Goal: Task Accomplishment & Management: Use online tool/utility

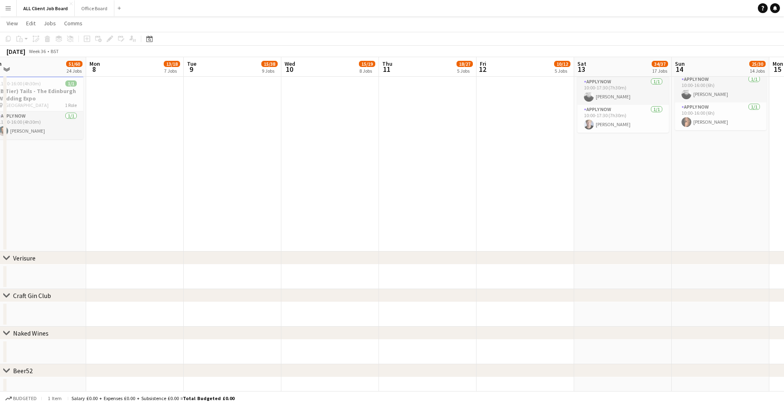
scroll to position [3112, 0]
click at [27, 11] on button "ALL Client Job Board Close" at bounding box center [46, 8] width 58 height 16
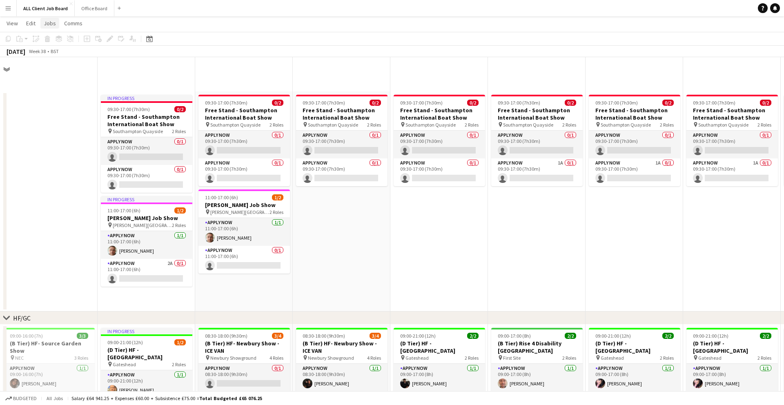
scroll to position [428, 0]
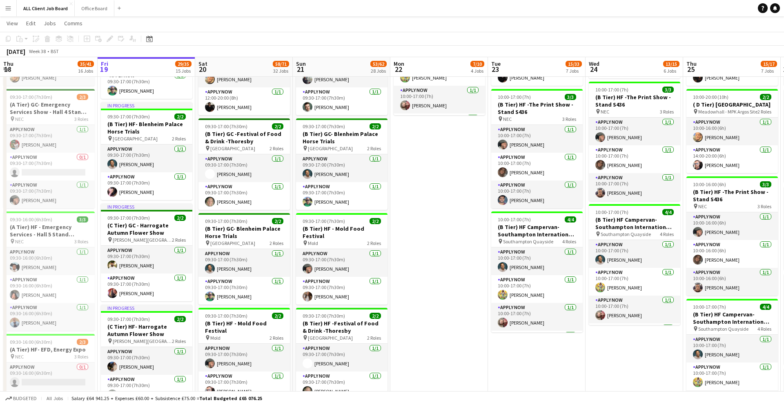
click at [11, 10] on app-icon "Menu" at bounding box center [8, 8] width 7 height 7
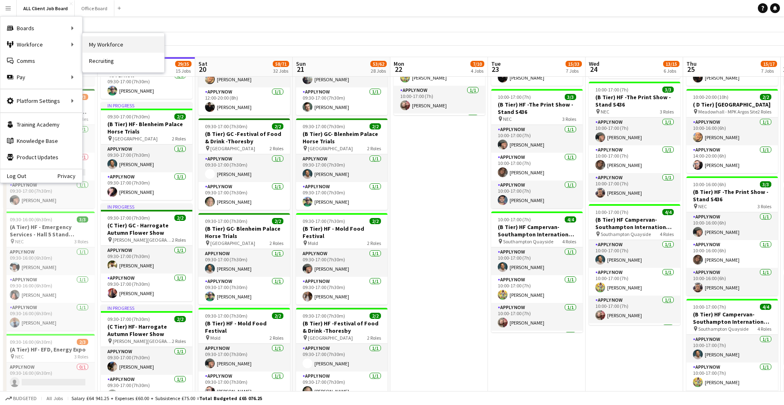
click at [100, 45] on link "My Workforce" at bounding box center [124, 44] width 82 height 16
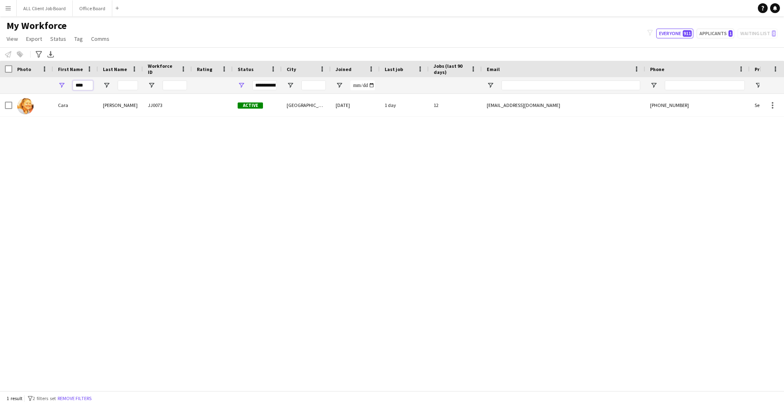
click at [89, 85] on input "****" at bounding box center [83, 85] width 20 height 10
type input "*"
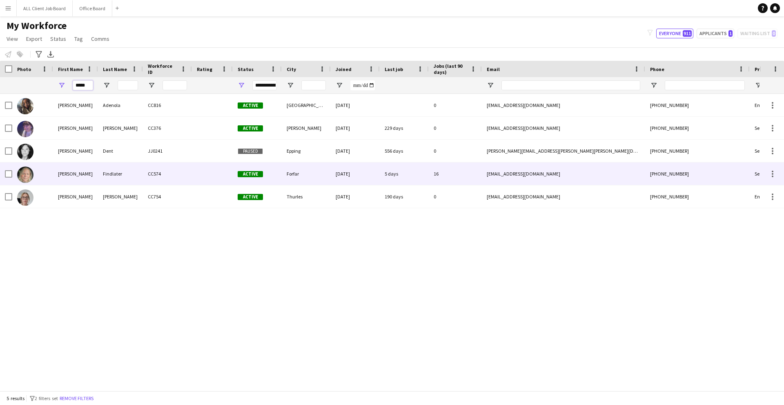
type input "*****"
click at [132, 171] on div "Findlater" at bounding box center [120, 174] width 45 height 22
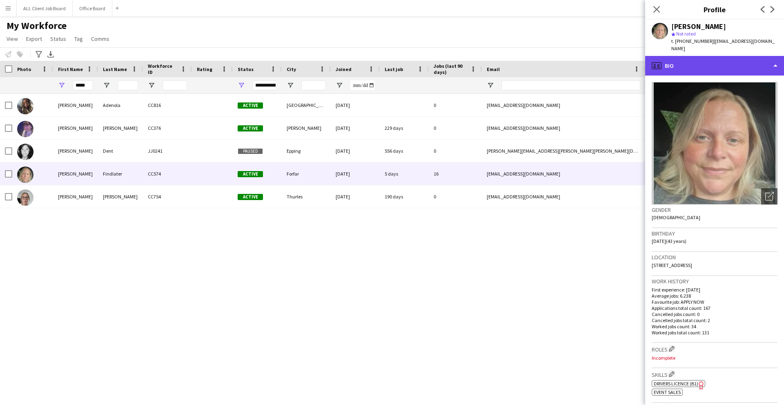
click at [600, 65] on div "profile Bio" at bounding box center [714, 66] width 139 height 20
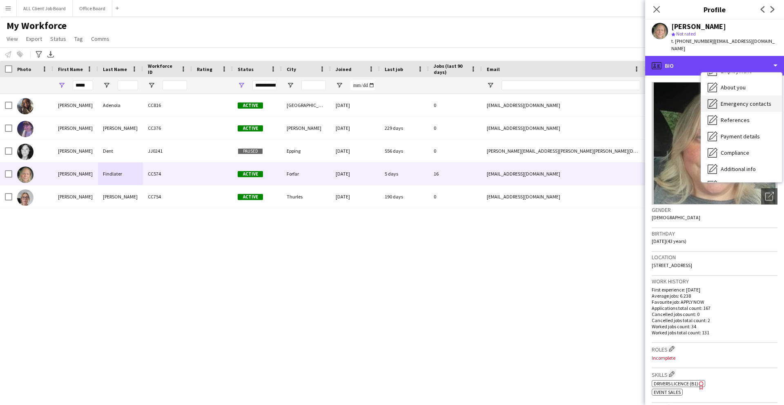
scroll to position [93, 0]
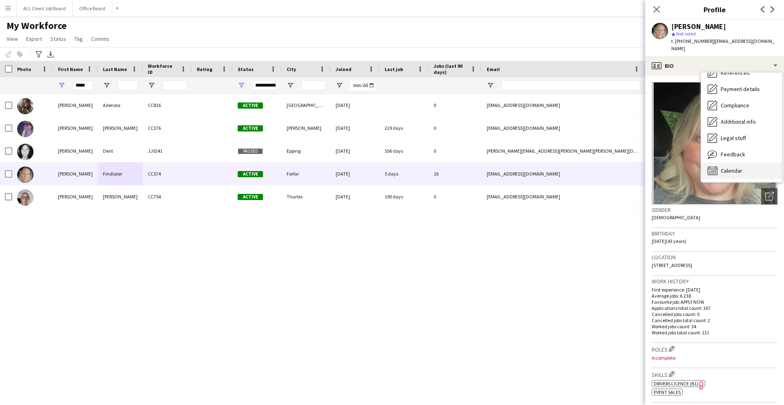
click at [600, 167] on div "Calendar Calendar" at bounding box center [741, 171] width 81 height 16
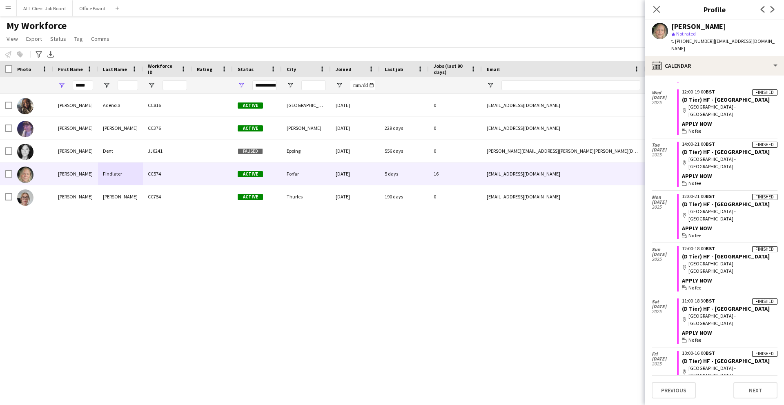
scroll to position [1244, 0]
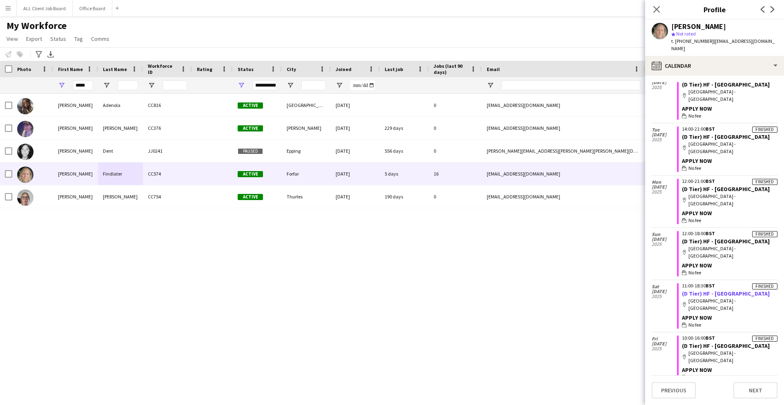
click at [600, 290] on link "(D Tier) HF - Braehead Shopping Centre" at bounding box center [726, 293] width 88 height 7
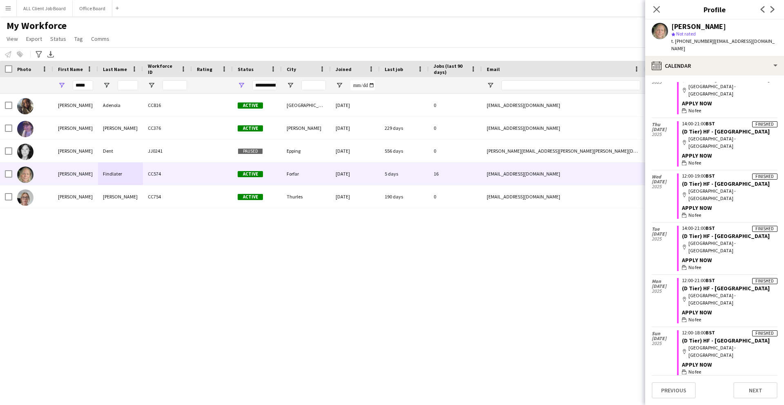
scroll to position [1144, 0]
click at [600, 241] on div "map-marker Glasgow - Braehead Shopping Centre" at bounding box center [730, 248] width 96 height 15
click at [600, 233] on link "(D Tier) HF - Braehead Shopping Centre" at bounding box center [726, 236] width 88 height 7
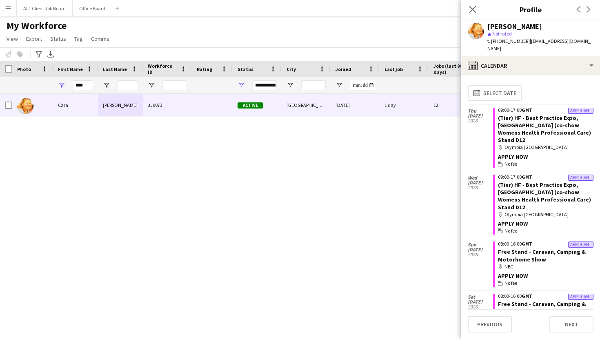
scroll to position [2027, 0]
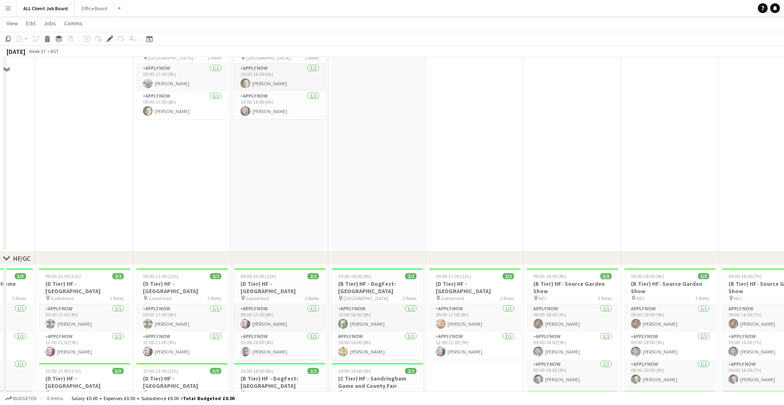
scroll to position [0, 195]
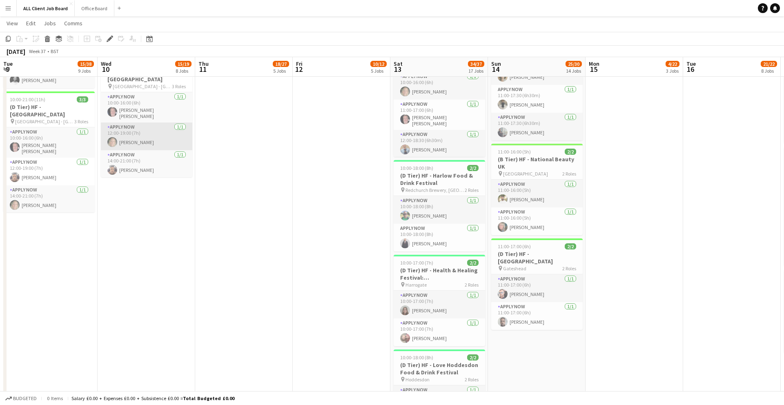
click at [129, 134] on app-card-role "APPLY NOW 1/1 12:00-19:00 (7h) Sarah Findlater" at bounding box center [146, 137] width 91 height 28
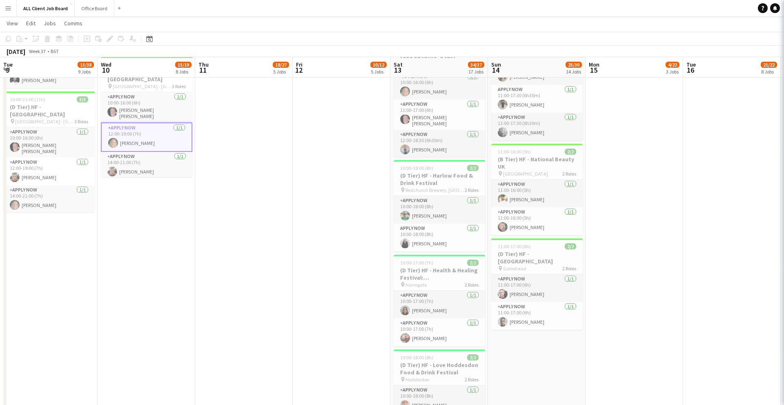
scroll to position [767, 0]
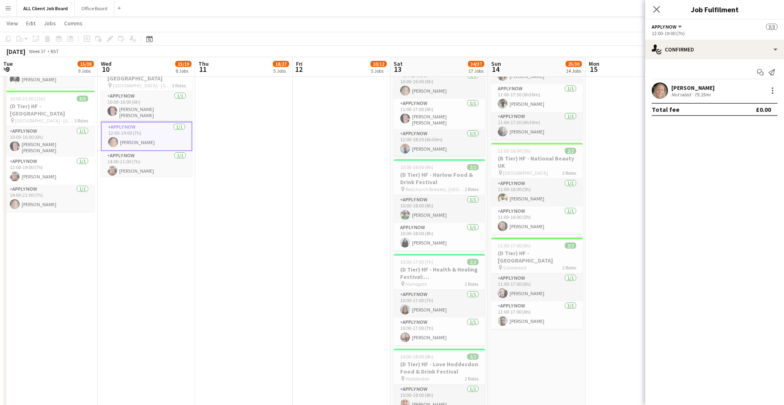
click at [706, 87] on div "Sarah Findlater" at bounding box center [692, 87] width 43 height 7
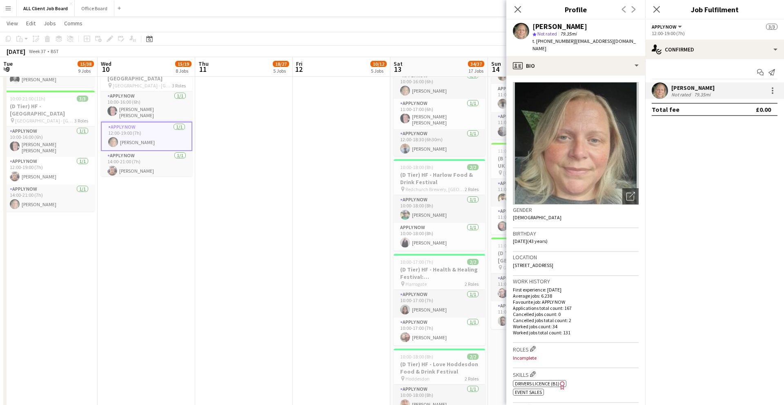
drag, startPoint x: 568, startPoint y: 259, endPoint x: 512, endPoint y: 258, distance: 56.0
click at [512, 258] on app-crew-profile-bio "Open photos pop-in Gender Female Birthday 17-04-1982 (43 years) Location 9 Mid …" at bounding box center [575, 241] width 139 height 330
copy span "9 Mid Row, Forfar, DD8 3NX"
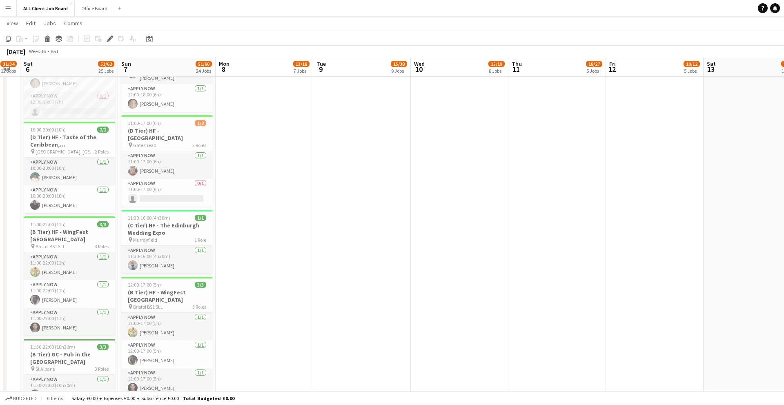
scroll to position [636, 0]
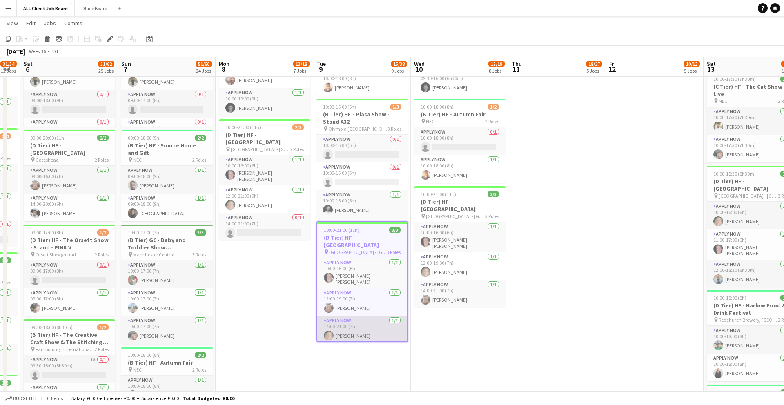
click at [364, 330] on app-card-role "APPLY NOW 1/1 14:00-21:00 (7h) Sarah Findlater" at bounding box center [362, 330] width 90 height 28
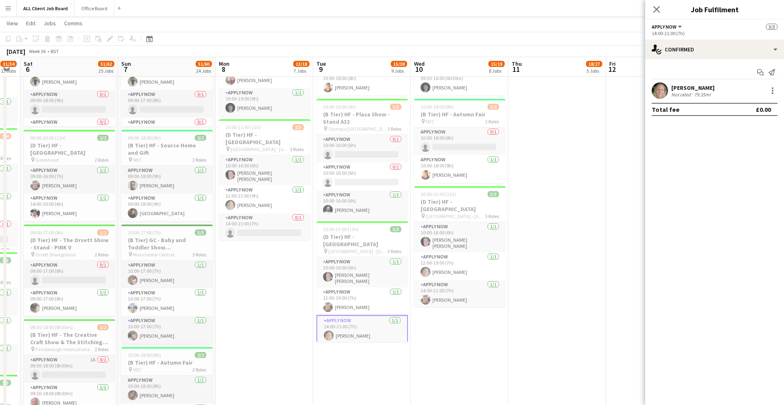
click at [709, 96] on div "79.35mi" at bounding box center [703, 94] width 20 height 6
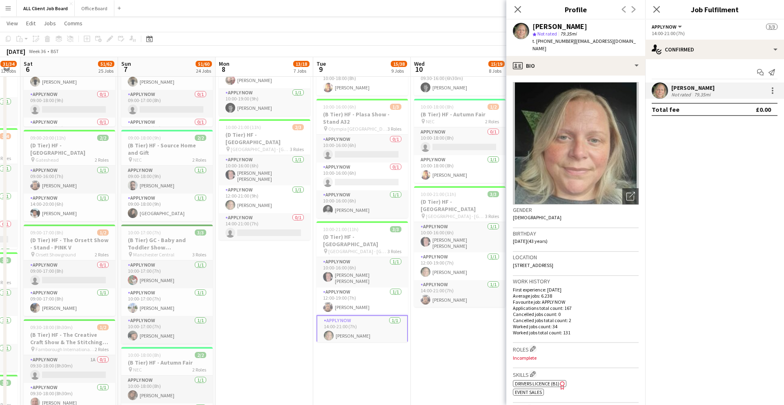
drag, startPoint x: 551, startPoint y: 258, endPoint x: 569, endPoint y: 259, distance: 18.8
click at [569, 259] on div "Location 9 Mid Row, Forfar, DD8 3NX" at bounding box center [576, 264] width 126 height 24
copy span "DD8 3NX"
click at [364, 236] on h3 "(D Tier) HF - Braehead Shopping Centre" at bounding box center [362, 240] width 91 height 15
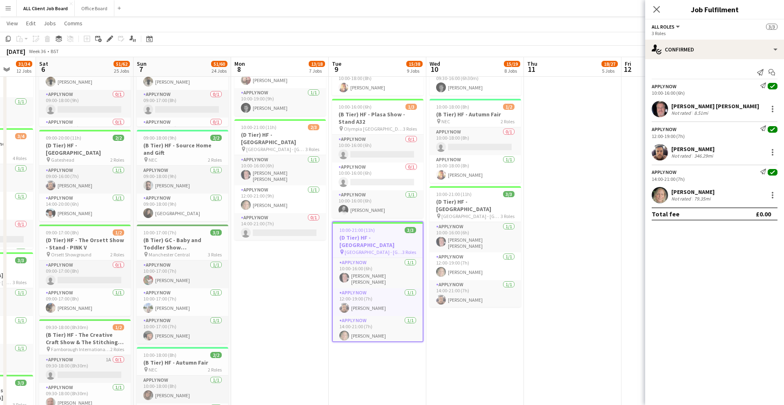
scroll to position [0, 257]
drag, startPoint x: 355, startPoint y: 238, endPoint x: 371, endPoint y: 244, distance: 16.9
click at [379, 245] on h3 "(D Tier) HF - Braehead Shopping Centre" at bounding box center [378, 241] width 90 height 15
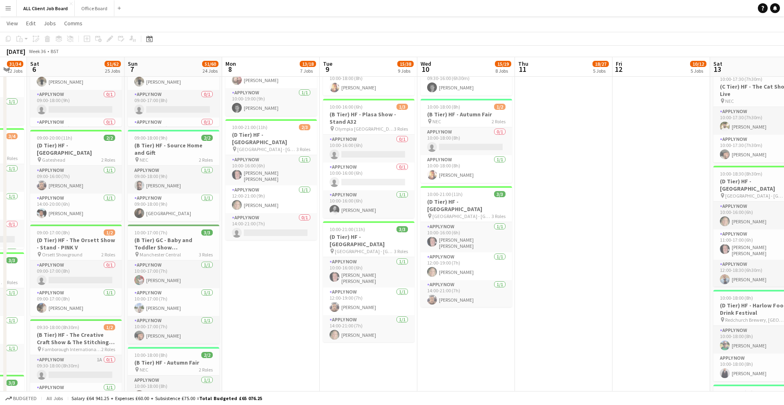
scroll to position [0, 266]
drag, startPoint x: 381, startPoint y: 245, endPoint x: 372, endPoint y: 244, distance: 9.8
